Goal: Information Seeking & Learning: Check status

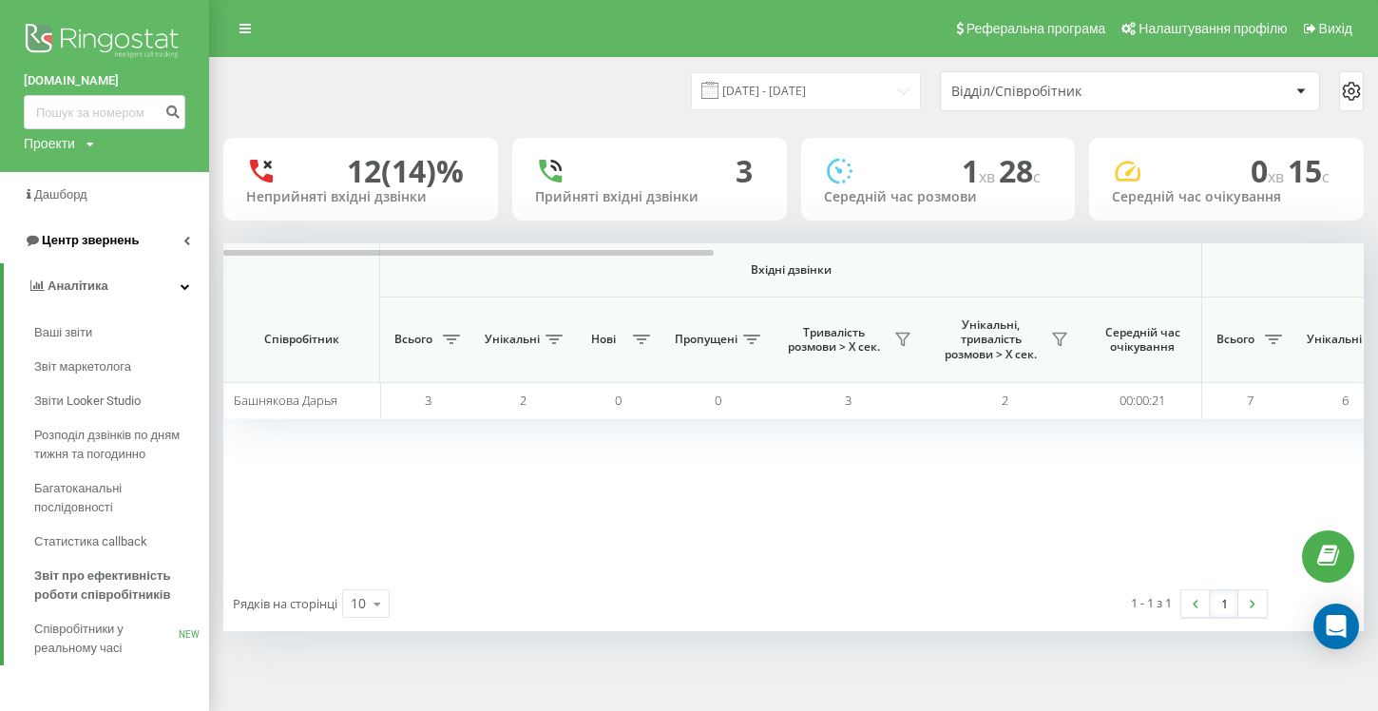
click at [109, 241] on span "Центр звернень" at bounding box center [90, 240] width 97 height 14
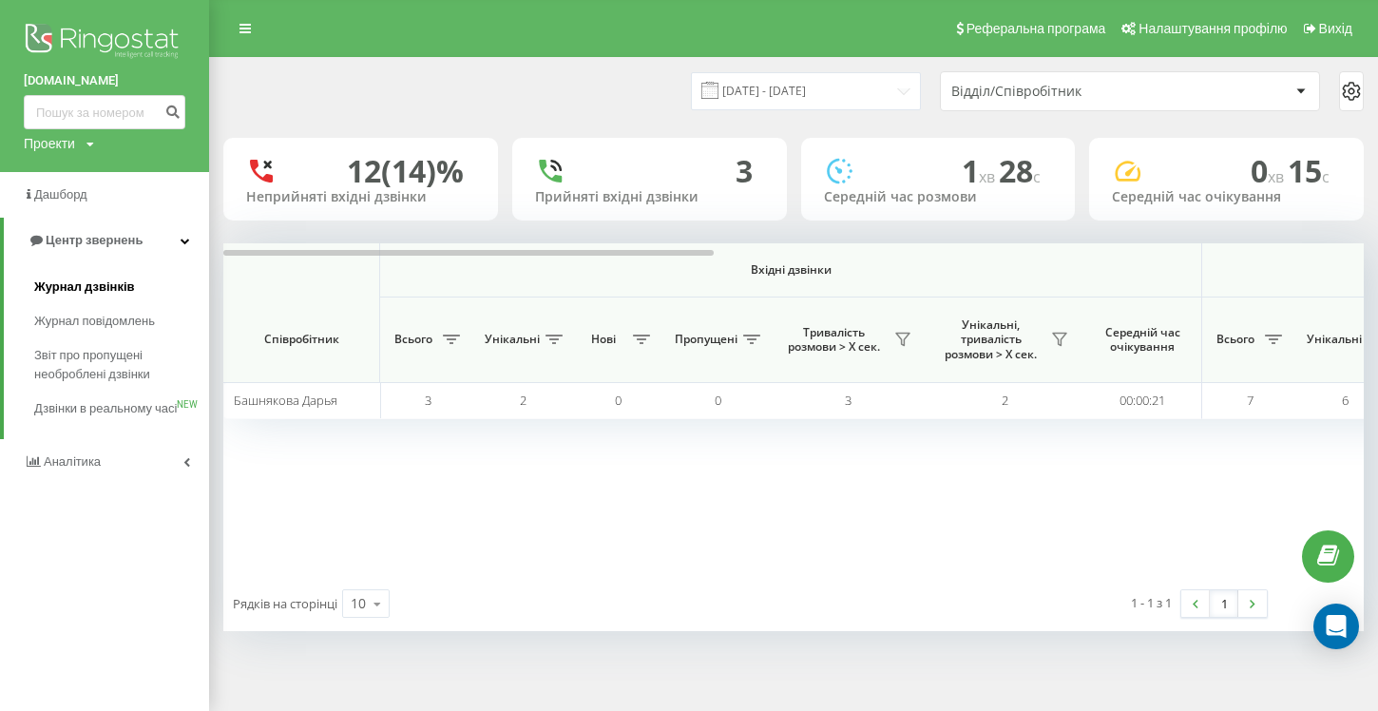
click at [106, 287] on span "Журнал дзвінків" at bounding box center [84, 286] width 101 height 19
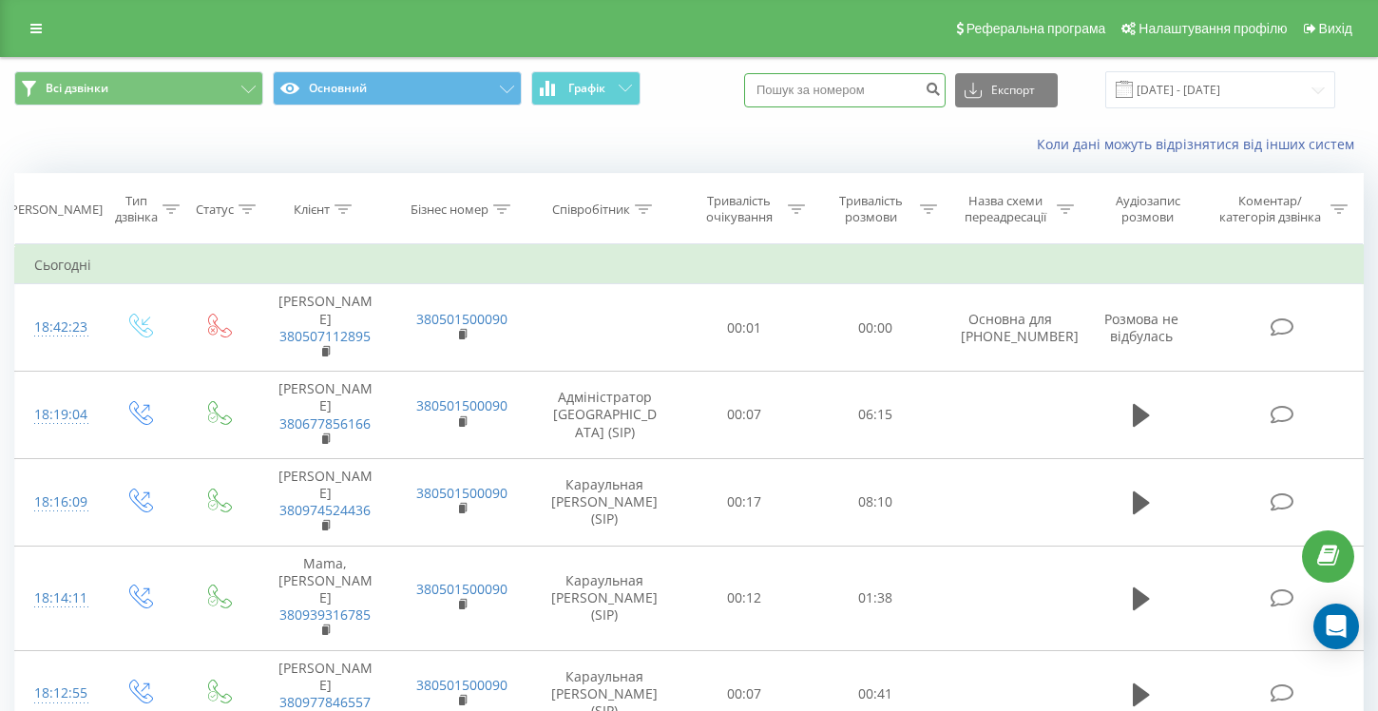
click at [859, 84] on input at bounding box center [844, 90] width 201 height 34
paste input "+380(95)463-08-88"
type input "+380(95)463-08-88"
click at [941, 89] on icon "submit" at bounding box center [932, 86] width 16 height 11
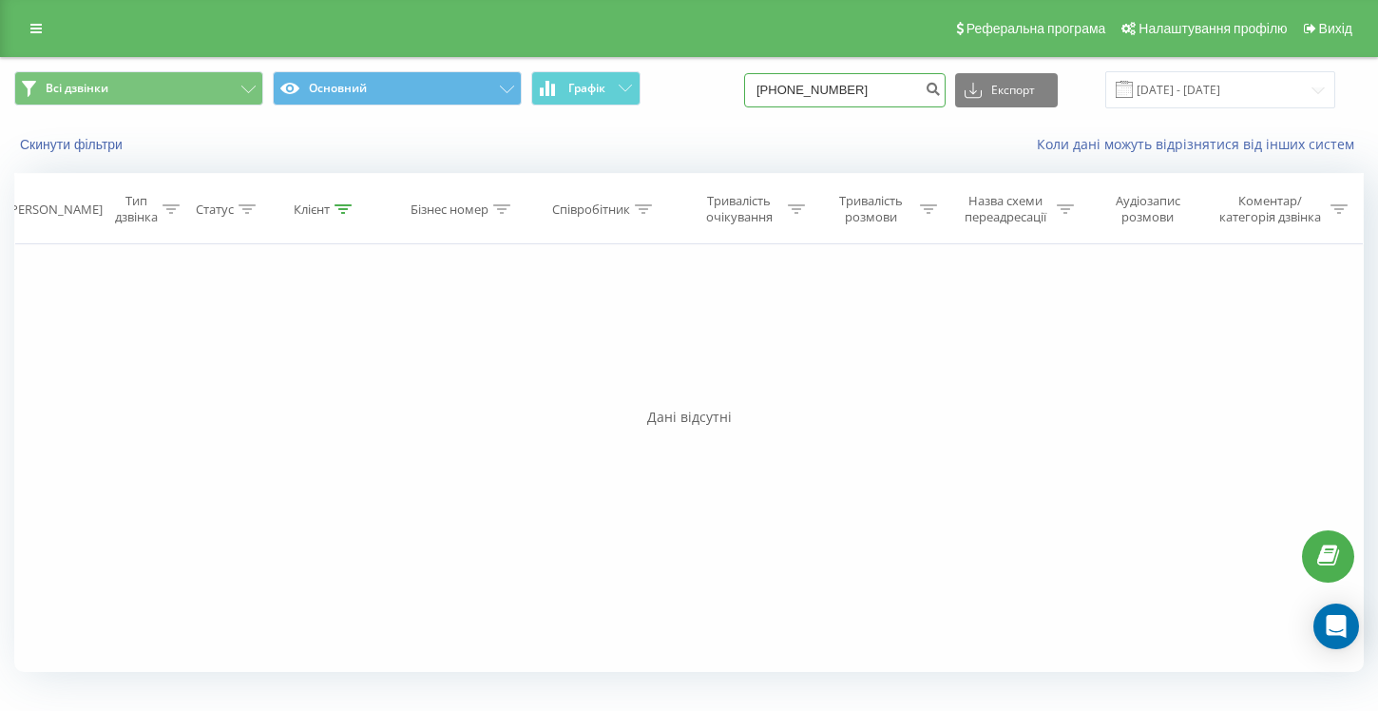
click at [883, 95] on input "+380(95)463-08-88" at bounding box center [844, 90] width 201 height 34
click at [907, 89] on input "+380(95)463-08-88" at bounding box center [844, 90] width 201 height 34
click at [918, 89] on input "+380(95)463-08-88" at bounding box center [844, 90] width 201 height 34
type input "+"
paste input "+380(95)463-08-88"
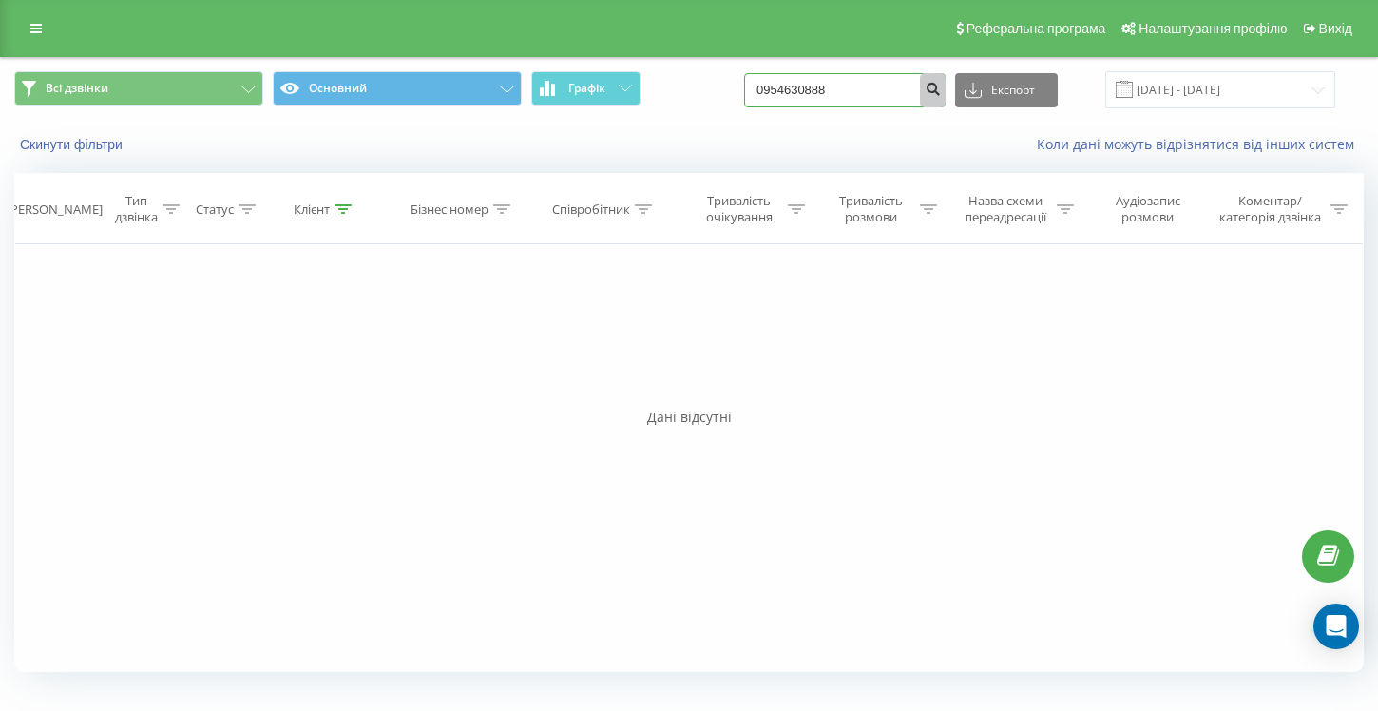
type input "0954630888"
click at [941, 83] on icon "submit" at bounding box center [932, 86] width 16 height 11
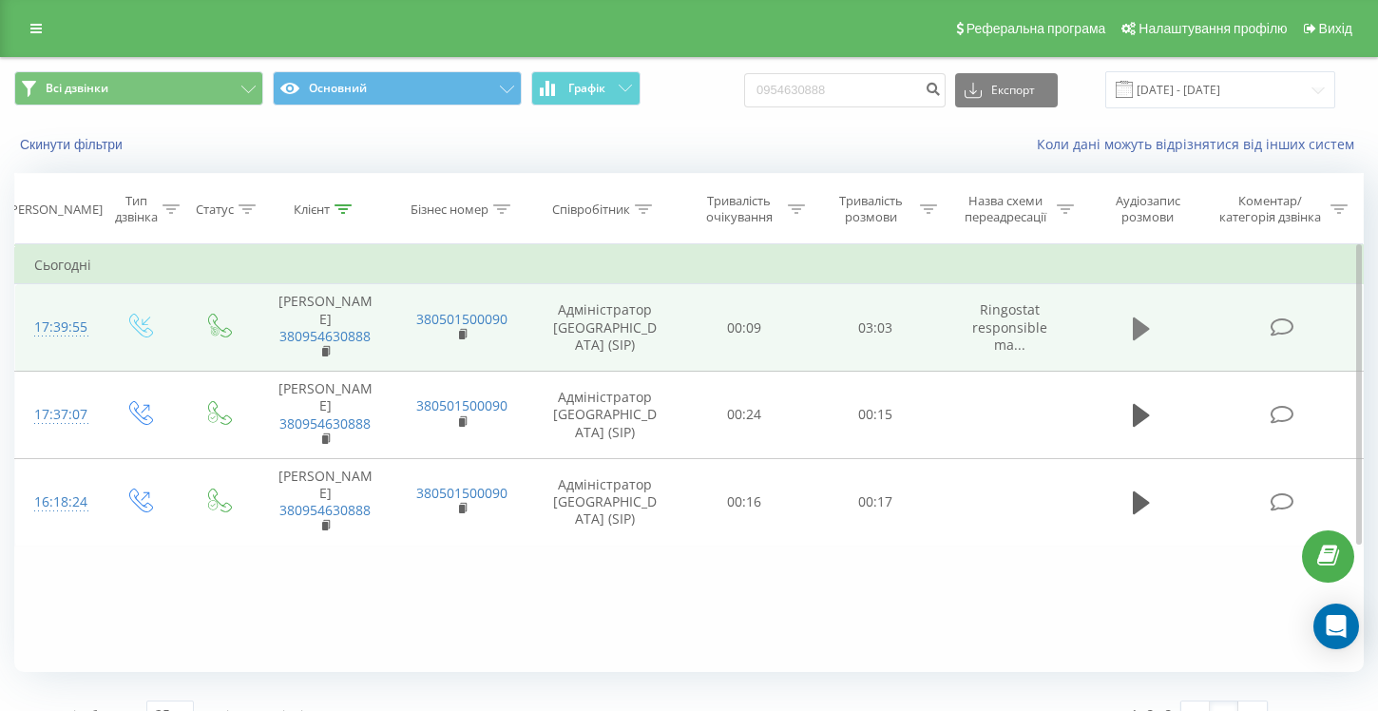
click at [1137, 332] on icon at bounding box center [1141, 328] width 17 height 23
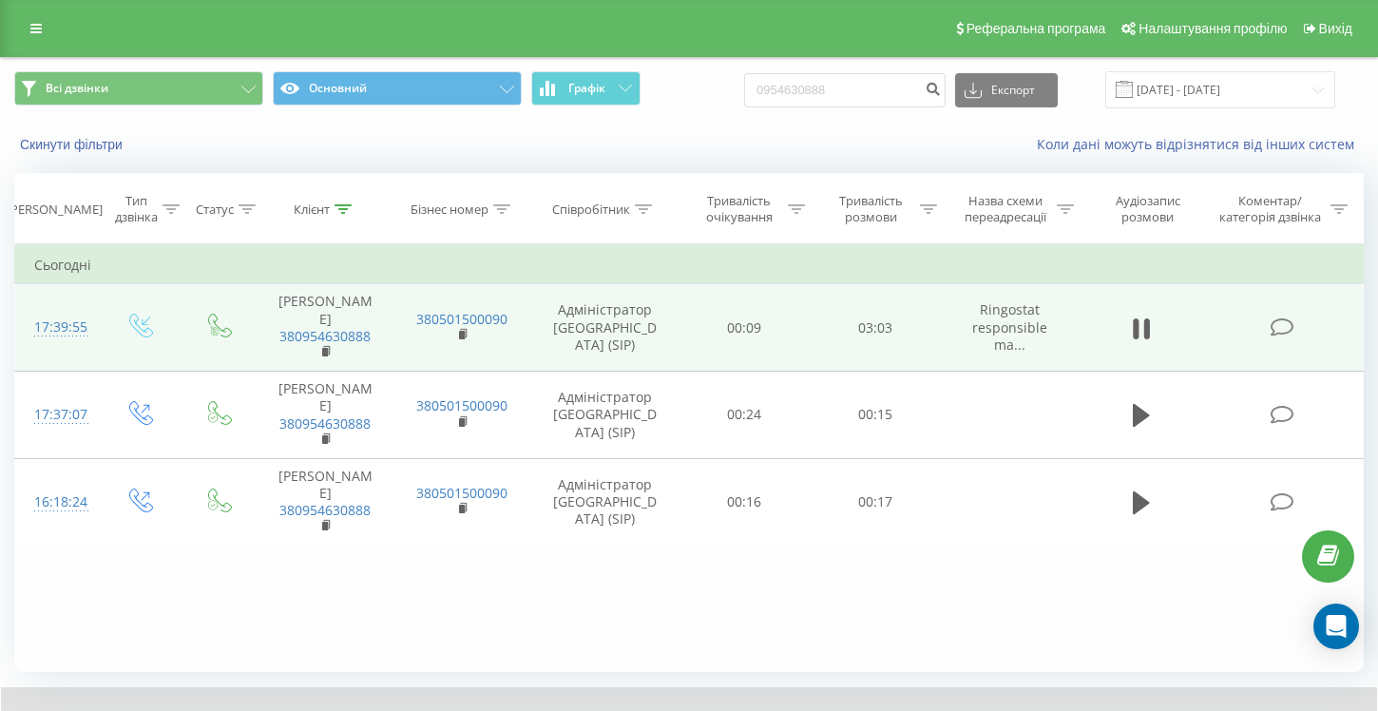
click at [104, 347] on td at bounding box center [141, 327] width 85 height 87
click at [78, 316] on div "17:39:55" at bounding box center [57, 327] width 46 height 37
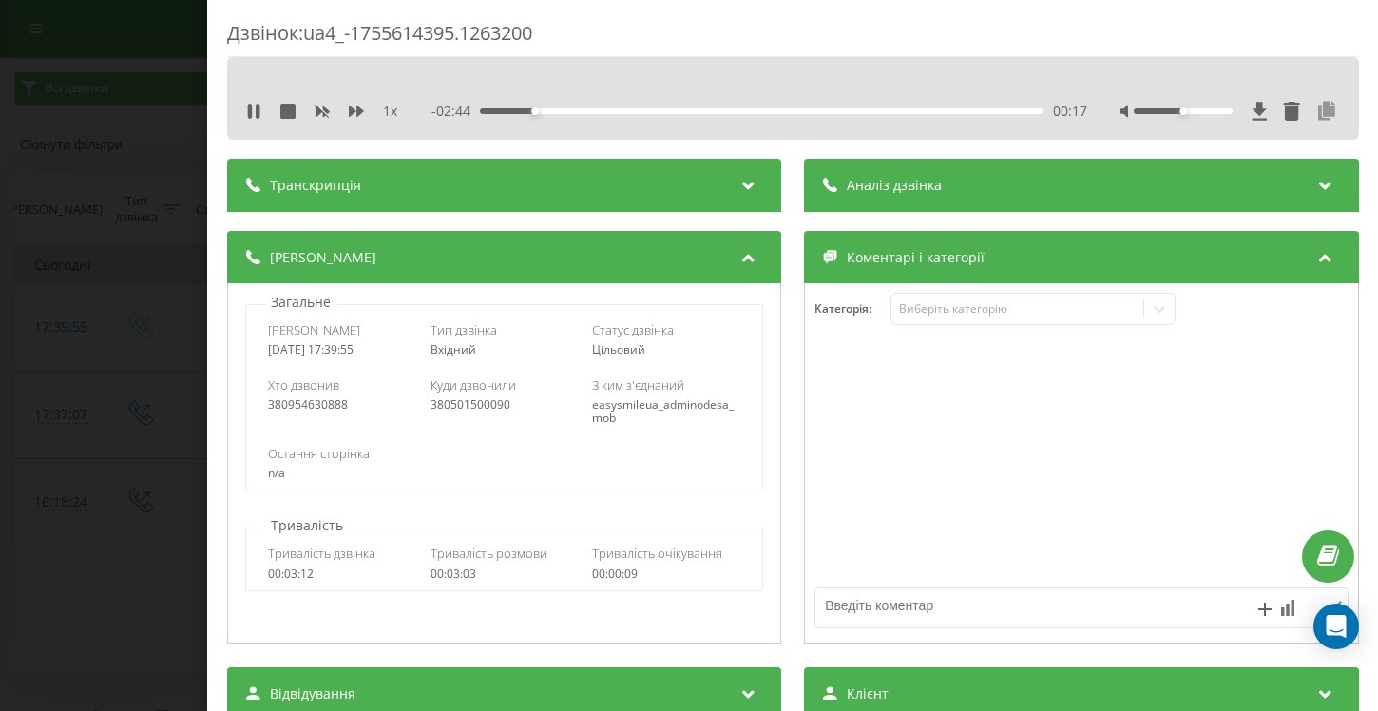
click at [1325, 109] on icon at bounding box center [1326, 111] width 23 height 19
click at [254, 105] on icon at bounding box center [253, 111] width 15 height 15
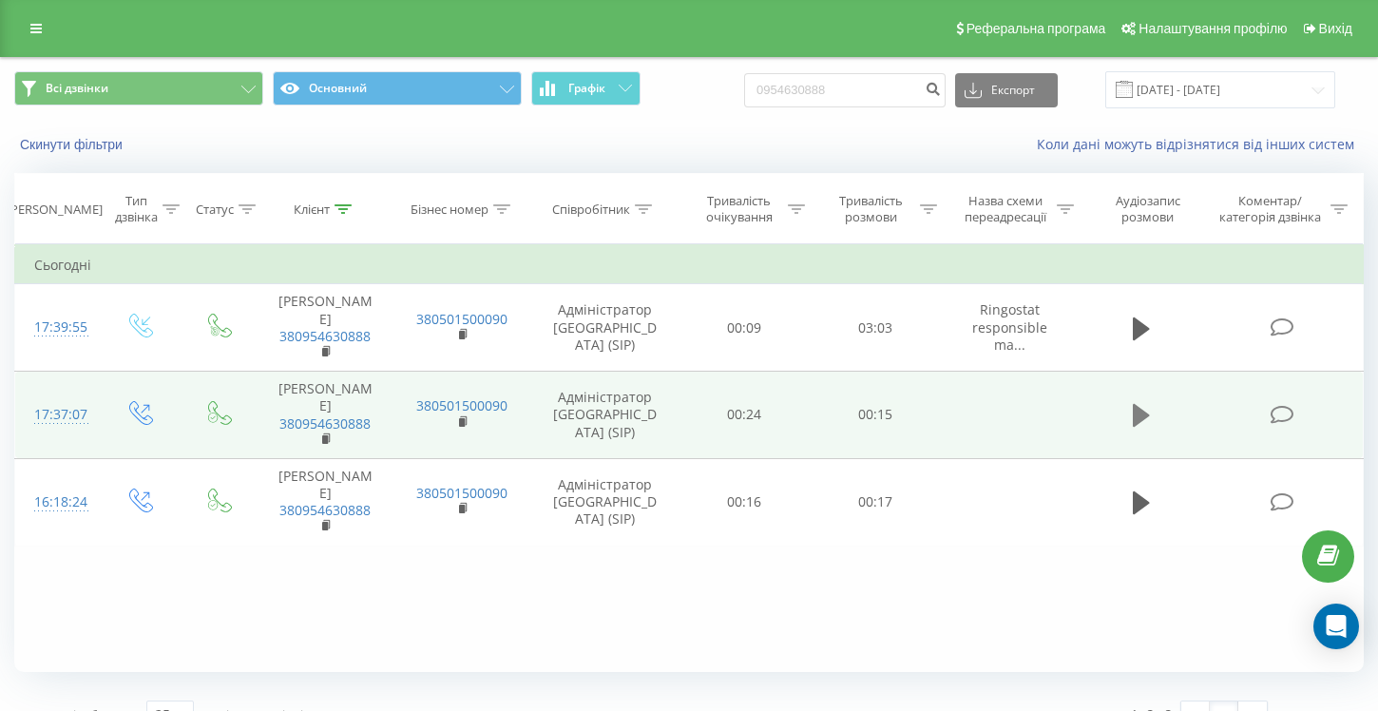
click at [1140, 421] on icon at bounding box center [1141, 415] width 17 height 23
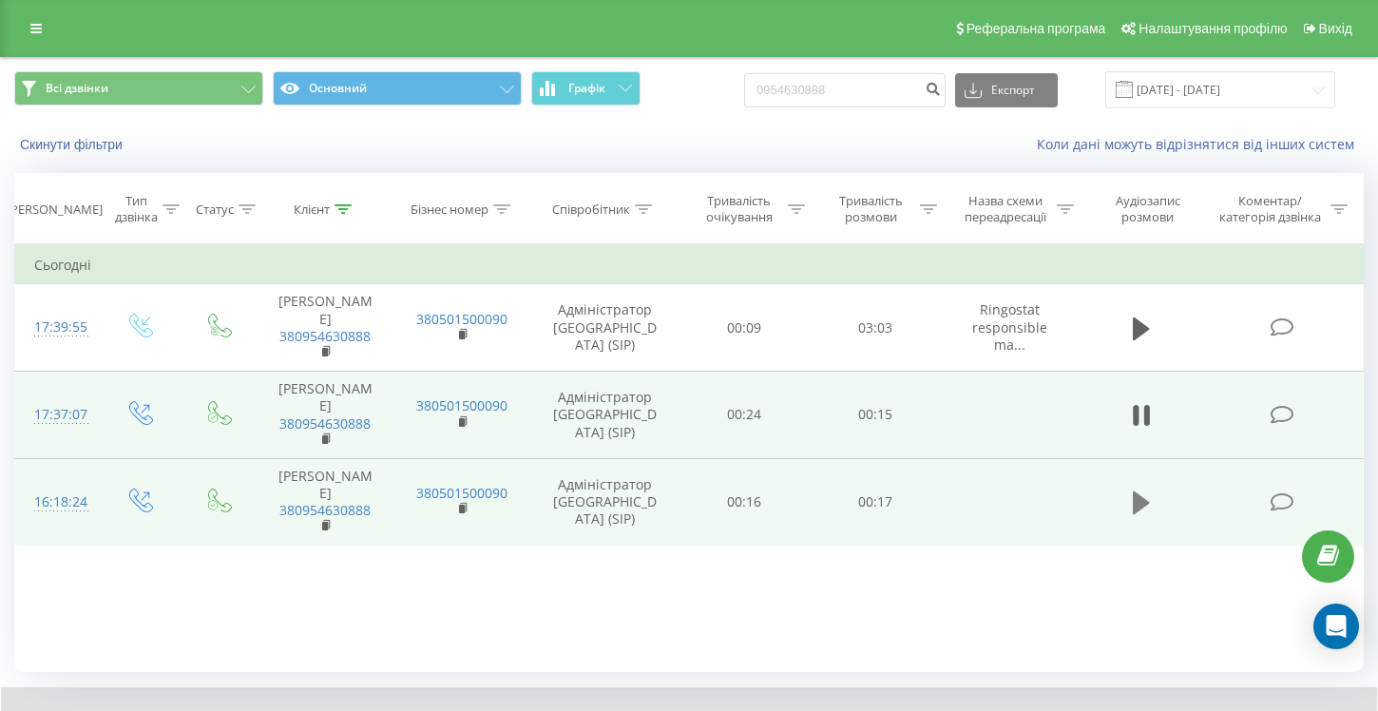
click at [1144, 501] on icon at bounding box center [1141, 502] width 17 height 23
click at [1229, 90] on input "[DATE] - [DATE]" at bounding box center [1220, 89] width 230 height 37
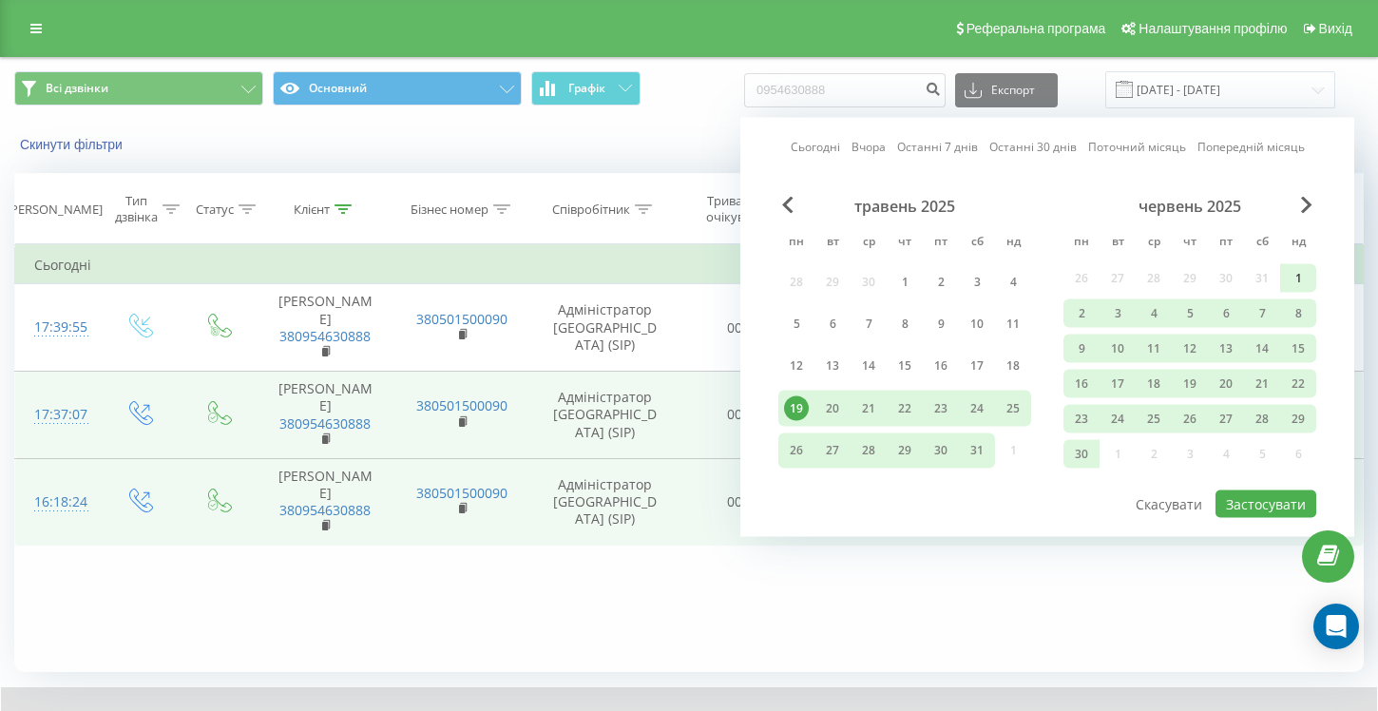
click at [1294, 278] on div "1" at bounding box center [1297, 278] width 25 height 25
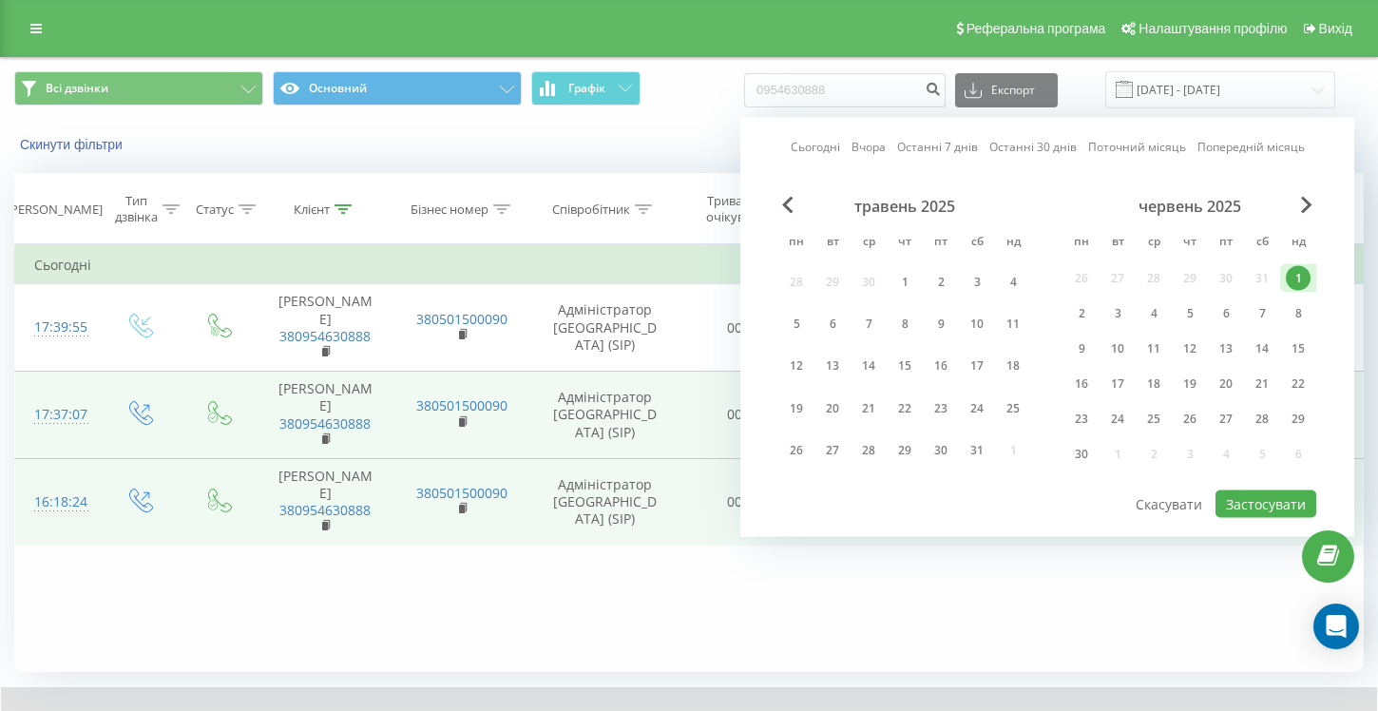
click at [1312, 204] on div "червень 2025" at bounding box center [1189, 206] width 253 height 19
click at [1304, 206] on span "Next Month" at bounding box center [1306, 205] width 11 height 17
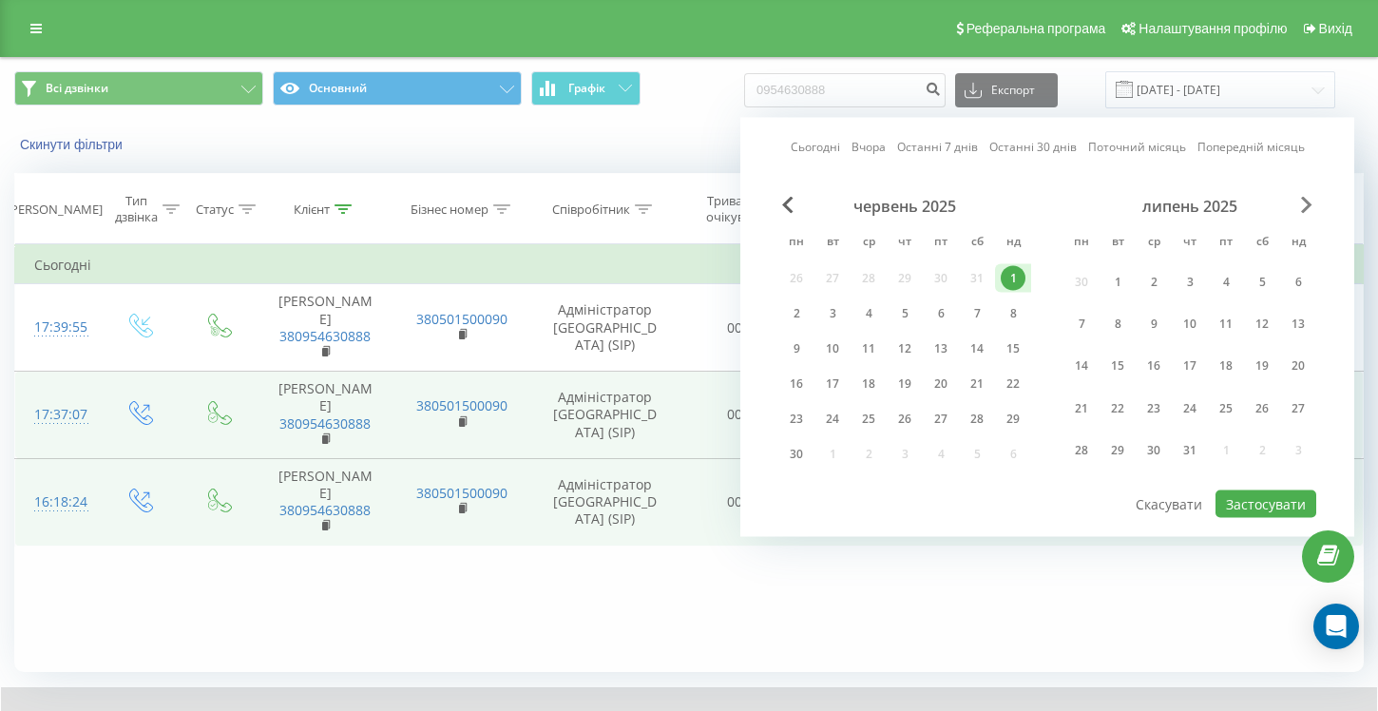
click at [1306, 204] on span "Next Month" at bounding box center [1306, 205] width 11 height 17
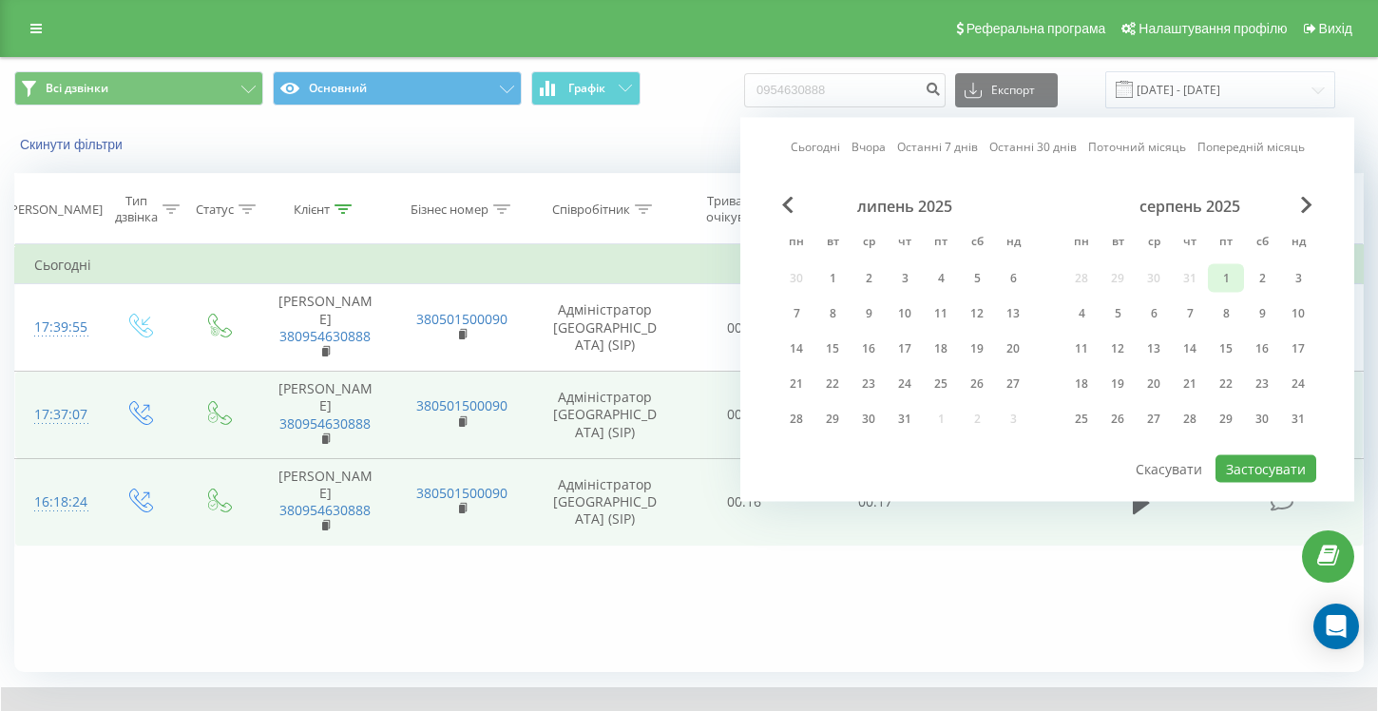
click at [1224, 272] on div "1" at bounding box center [1225, 278] width 25 height 25
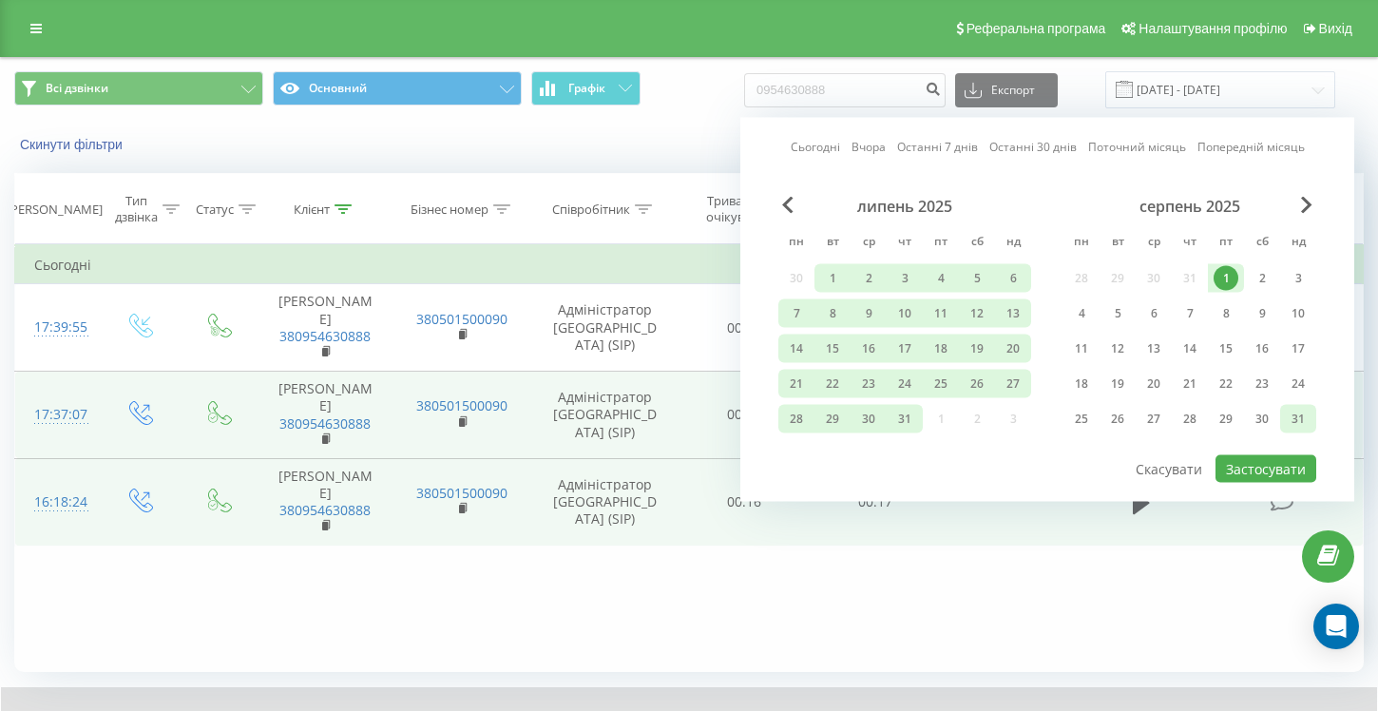
click at [1294, 422] on div "31" at bounding box center [1297, 419] width 25 height 25
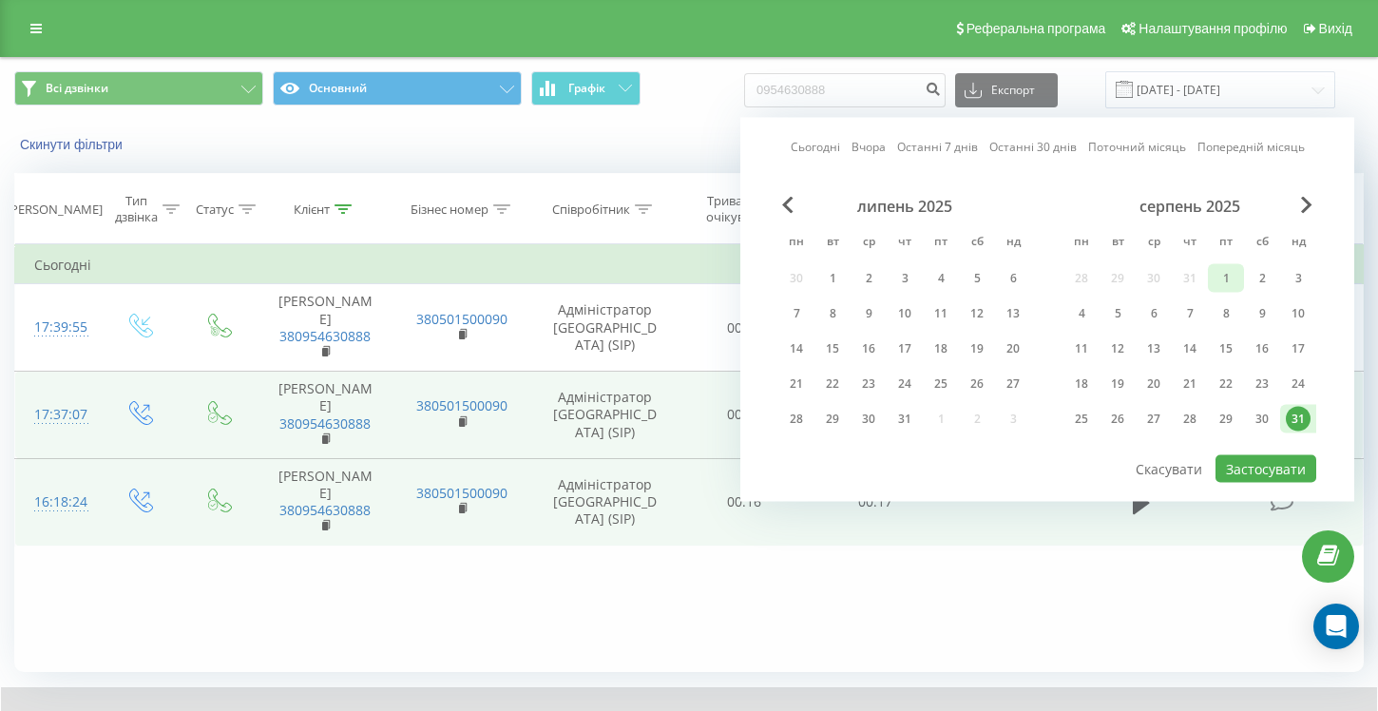
click at [1219, 280] on div "1" at bounding box center [1225, 278] width 25 height 25
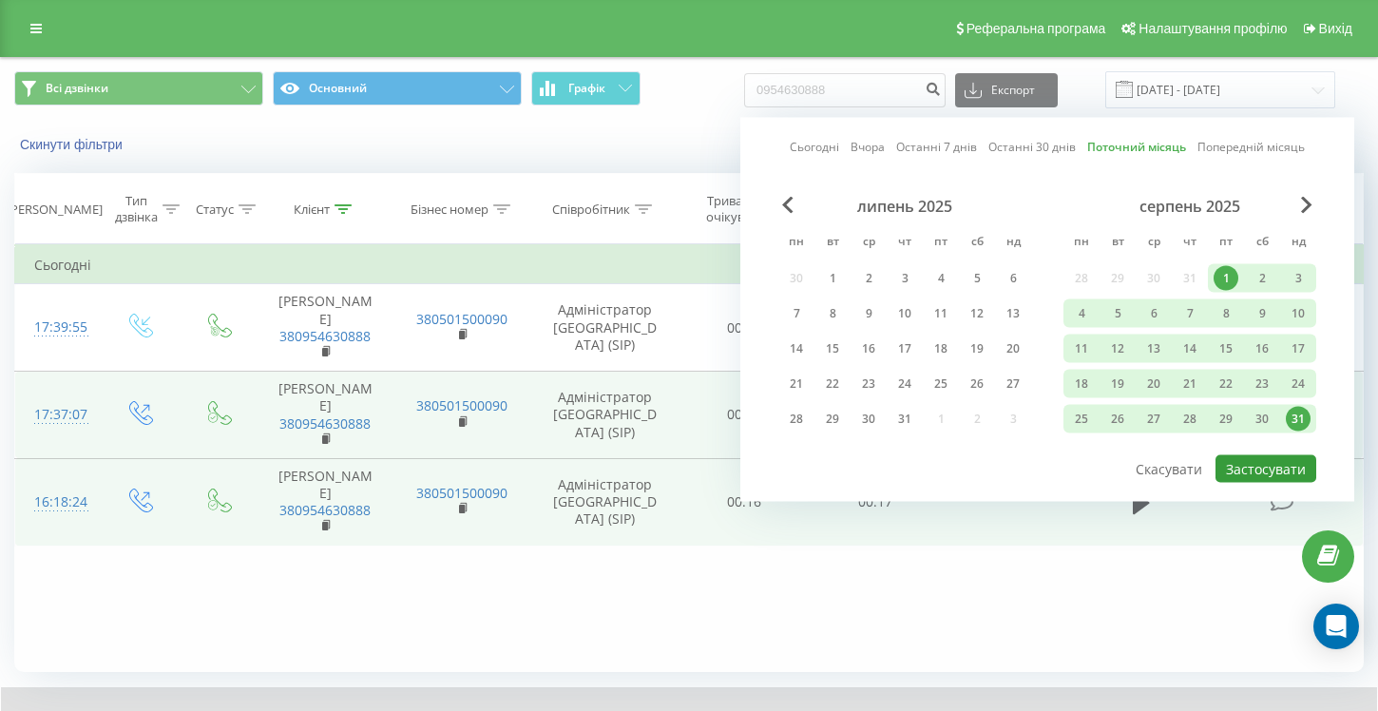
click at [1260, 467] on button "Застосувати" at bounding box center [1265, 469] width 101 height 28
type input "[DATE] - [DATE]"
